Goal: Check status

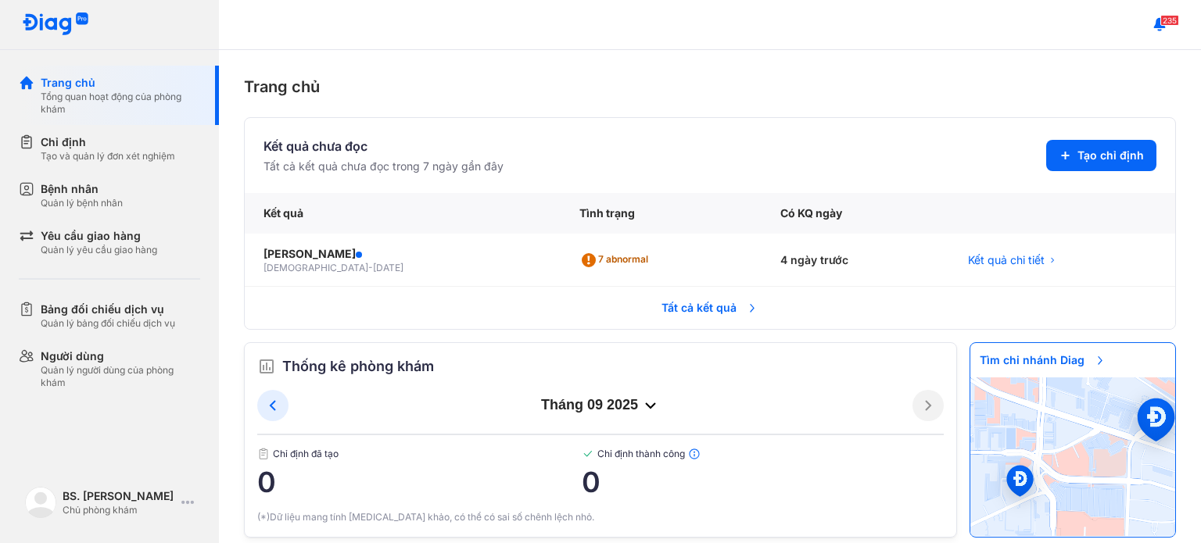
click at [184, 152] on div "Chỉ định Tạo và quản lý đơn xét nghiệm" at bounding box center [120, 148] width 159 height 28
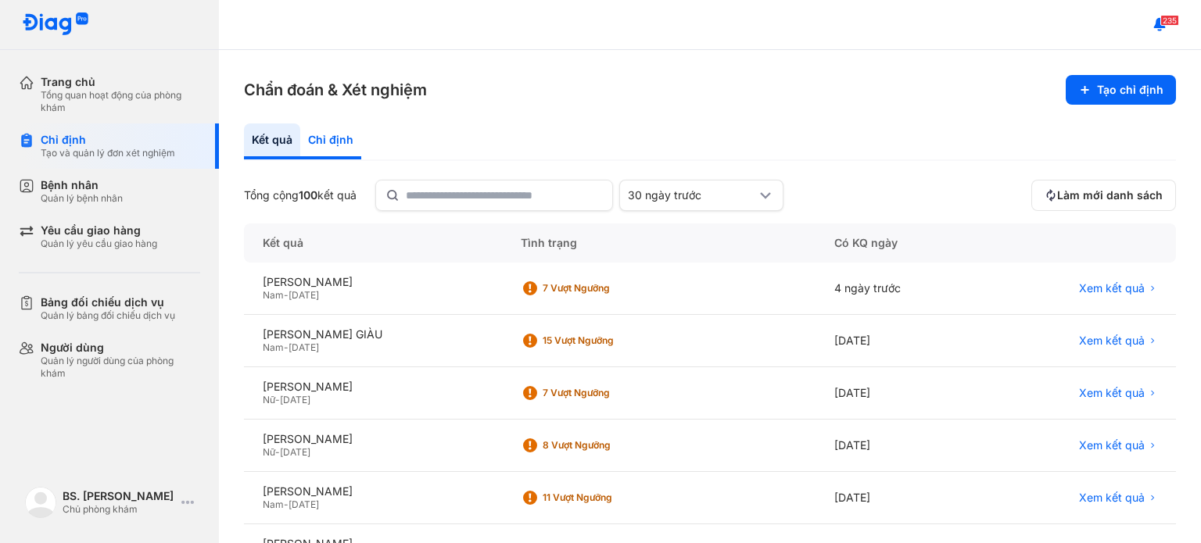
click at [327, 140] on div "Chỉ định" at bounding box center [330, 142] width 61 height 36
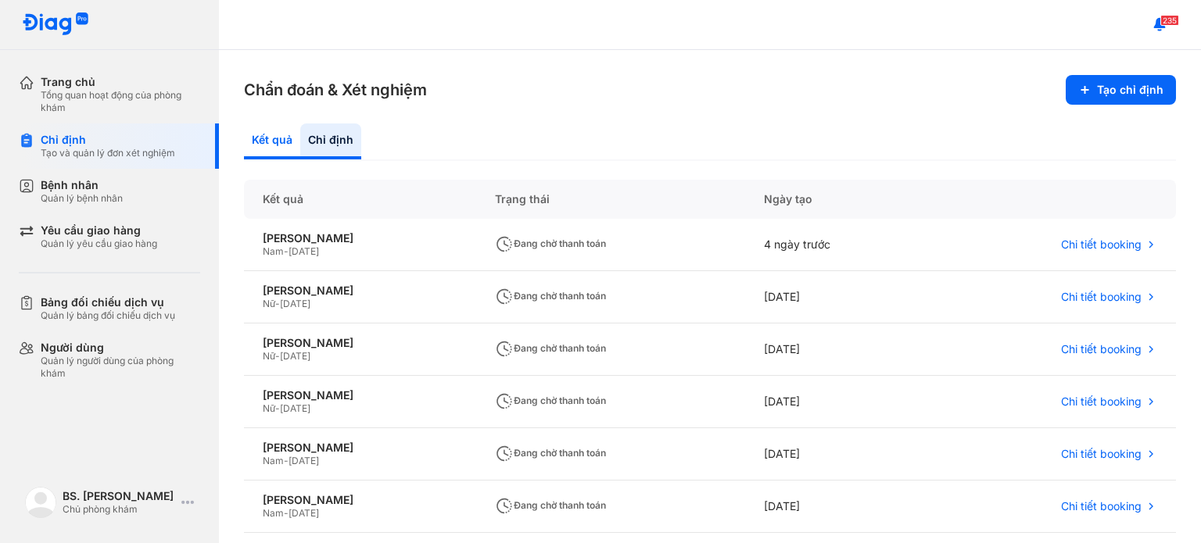
click at [263, 149] on div "Kết quả" at bounding box center [272, 142] width 56 height 36
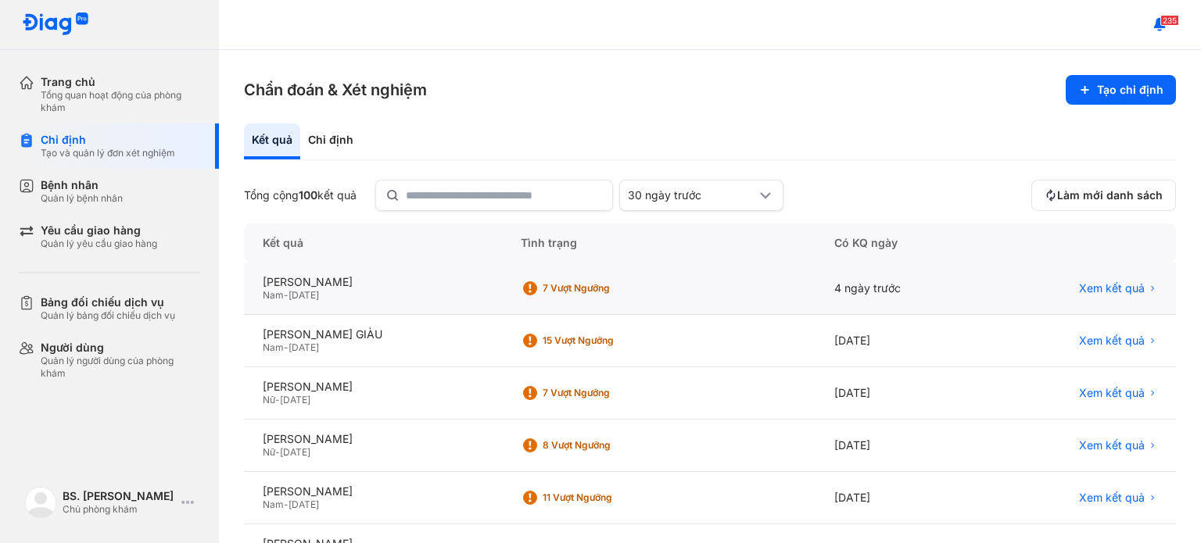
click at [542, 288] on div "7 Vượt ngưỡng" at bounding box center [604, 288] width 125 height 13
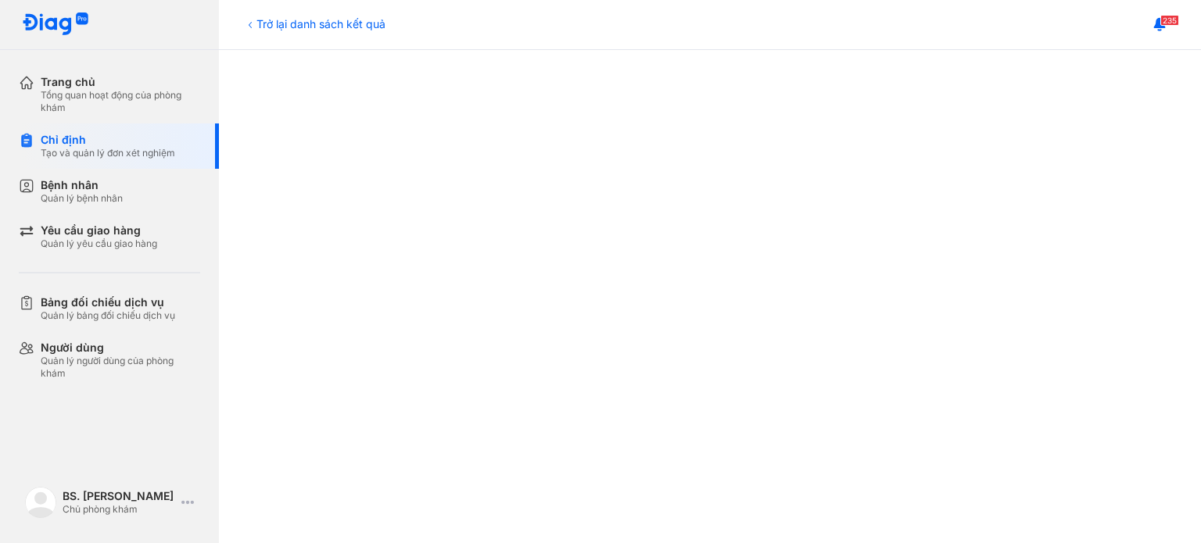
scroll to position [469, 0]
